Goal: Find specific page/section: Find specific page/section

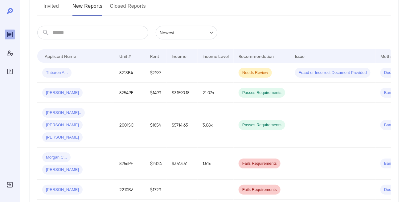
scroll to position [89, 0]
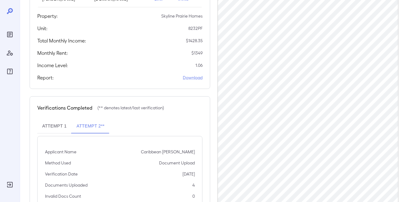
scroll to position [117, 0]
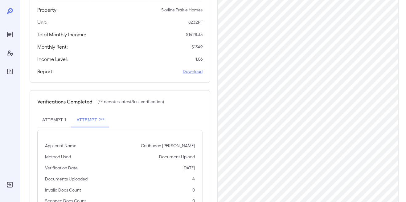
click at [52, 116] on button "Attempt 1" at bounding box center [54, 120] width 34 height 15
